Goal: Navigation & Orientation: Find specific page/section

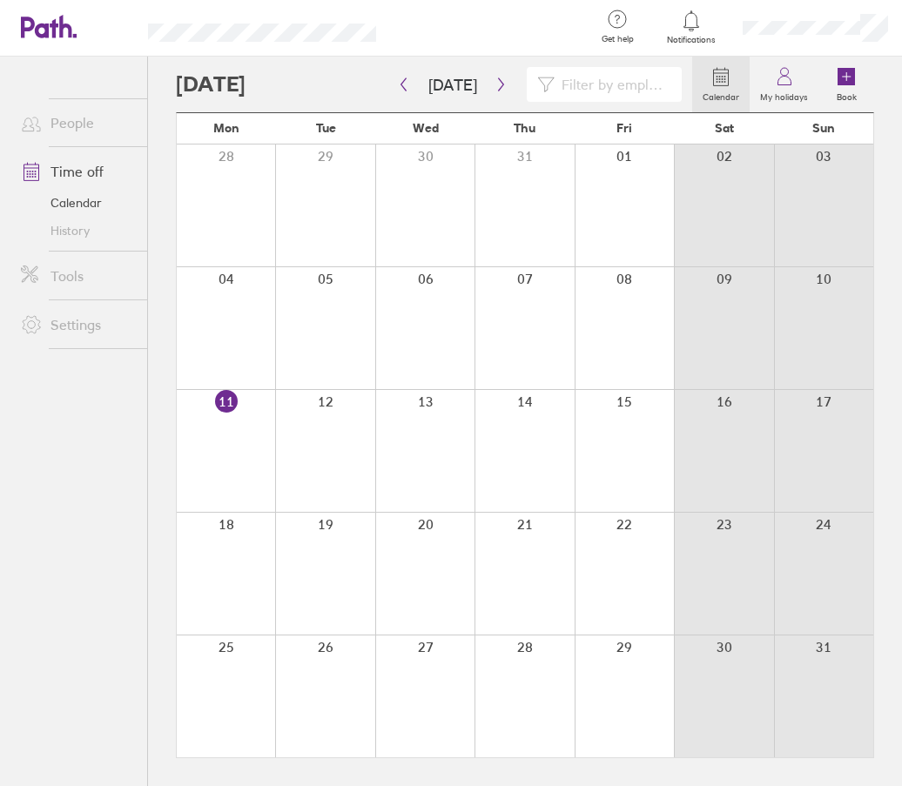
click at [715, 82] on icon at bounding box center [721, 78] width 15 height 16
click at [778, 97] on label "My holidays" at bounding box center [783, 95] width 69 height 16
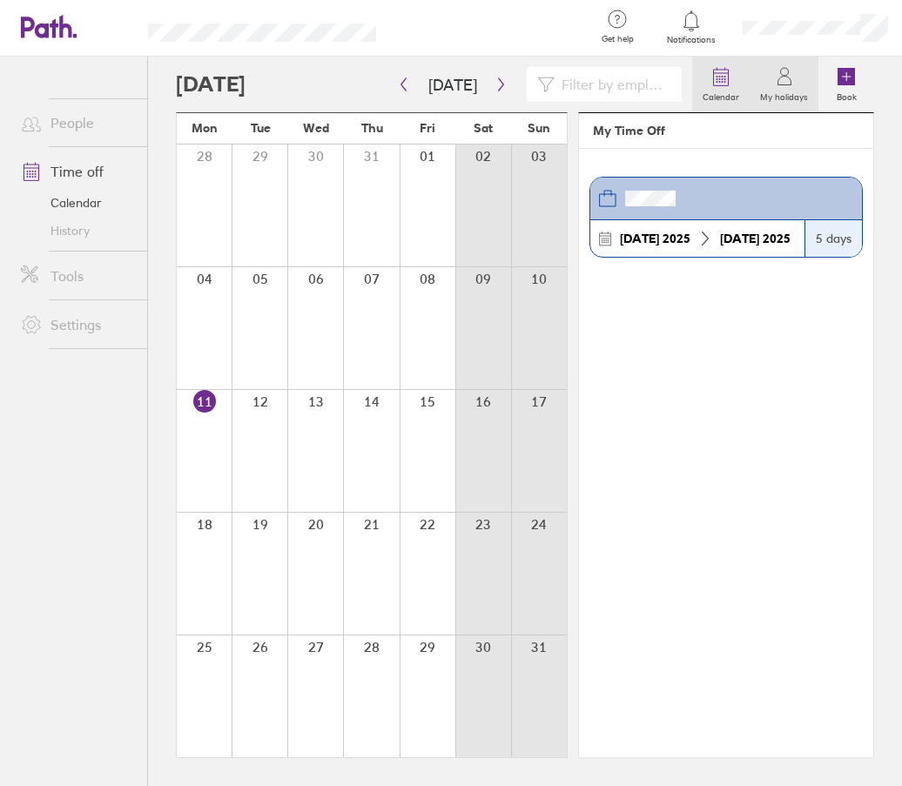
click at [723, 86] on icon at bounding box center [720, 76] width 21 height 21
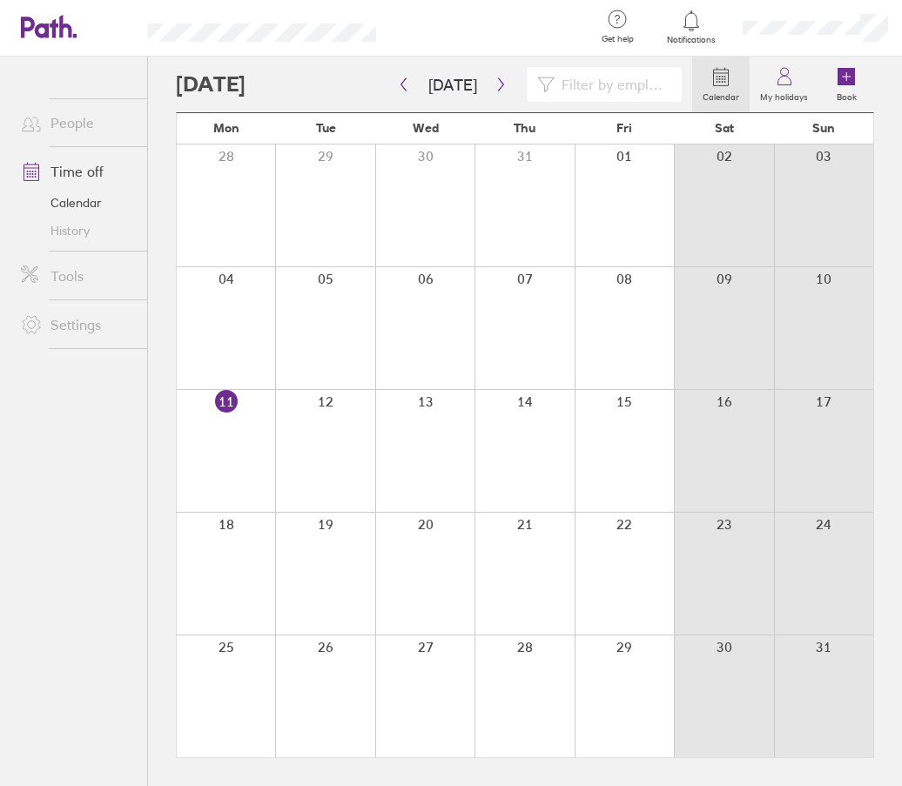
click at [91, 200] on link "Calendar" at bounding box center [77, 203] width 140 height 28
click at [86, 172] on link "Time off" at bounding box center [77, 171] width 140 height 35
click at [71, 129] on link "People" at bounding box center [77, 122] width 140 height 35
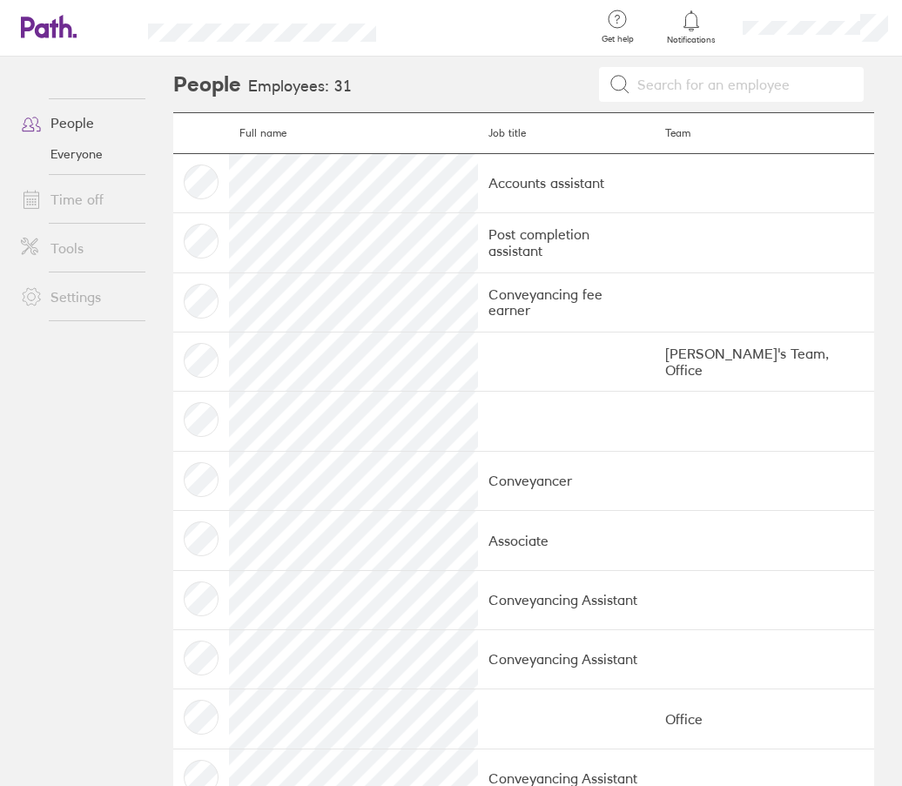
click at [70, 201] on link "Time off" at bounding box center [77, 199] width 140 height 35
